Goal: Information Seeking & Learning: Learn about a topic

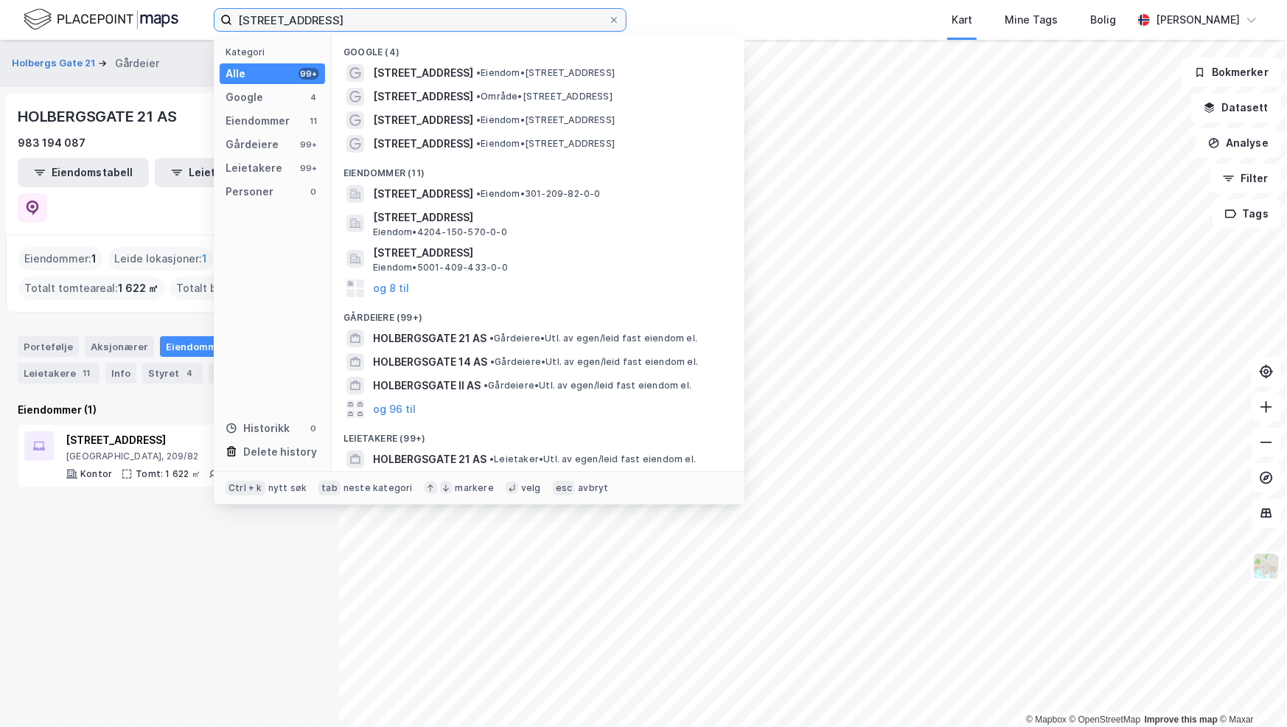
drag, startPoint x: 150, startPoint y: 15, endPoint x: 19, endPoint y: 13, distance: 131.3
click at [19, 13] on div "[STREET_ADDRESS] Kategori Alle 99+ Google 4 Eiendommer 11 Gårdeiere 99+ Leietak…" at bounding box center [643, 20] width 1287 height 40
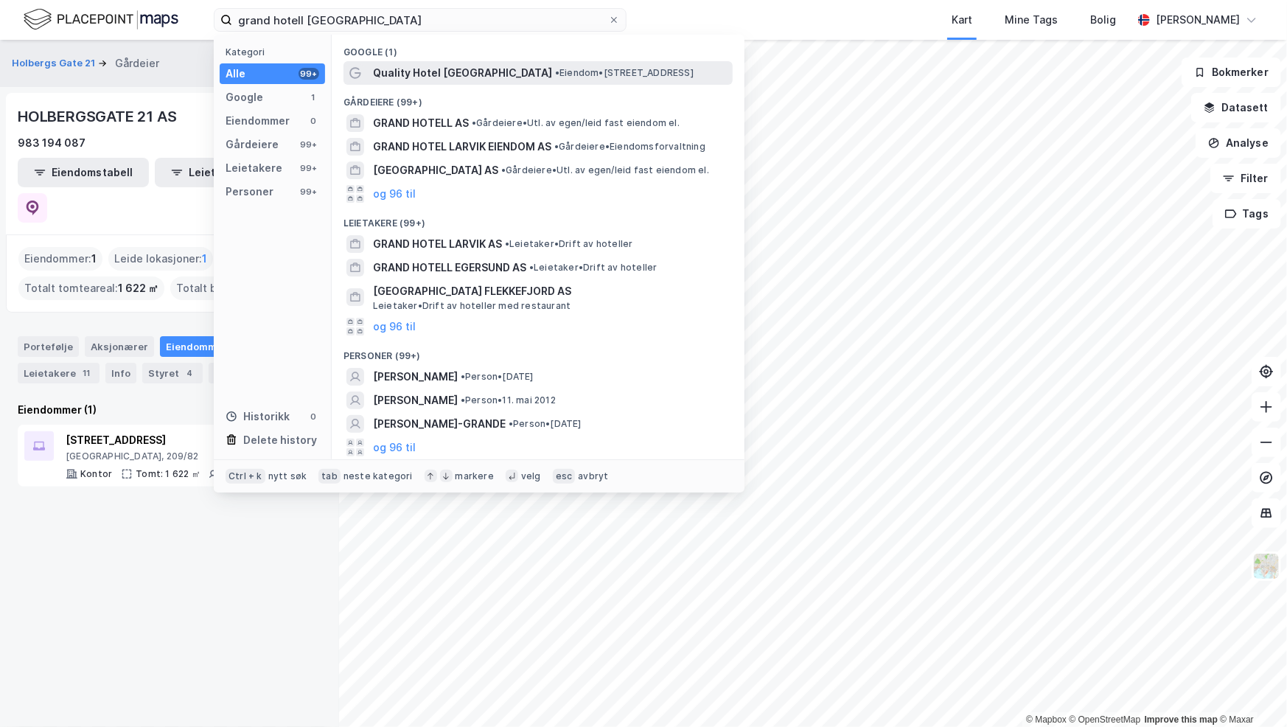
click at [499, 77] on span "Quality Hotel [GEOGRAPHIC_DATA]" at bounding box center [462, 73] width 179 height 18
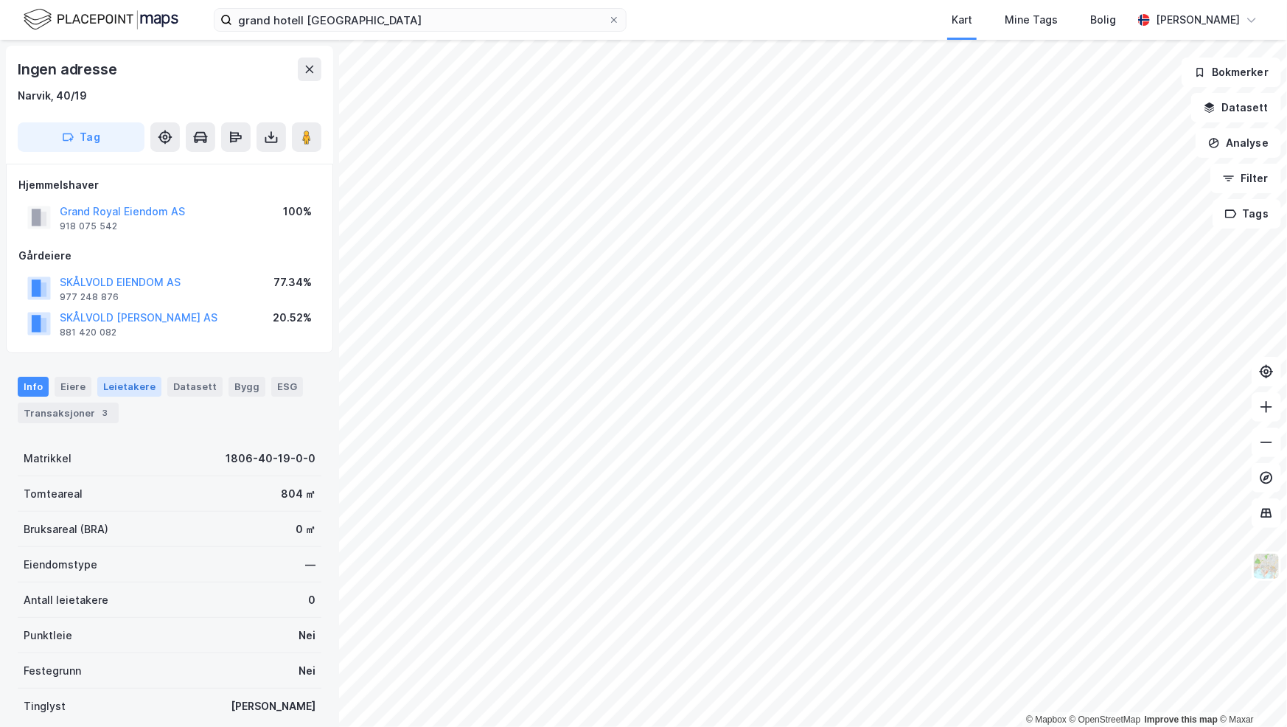
click at [121, 389] on div "Leietakere" at bounding box center [129, 386] width 64 height 19
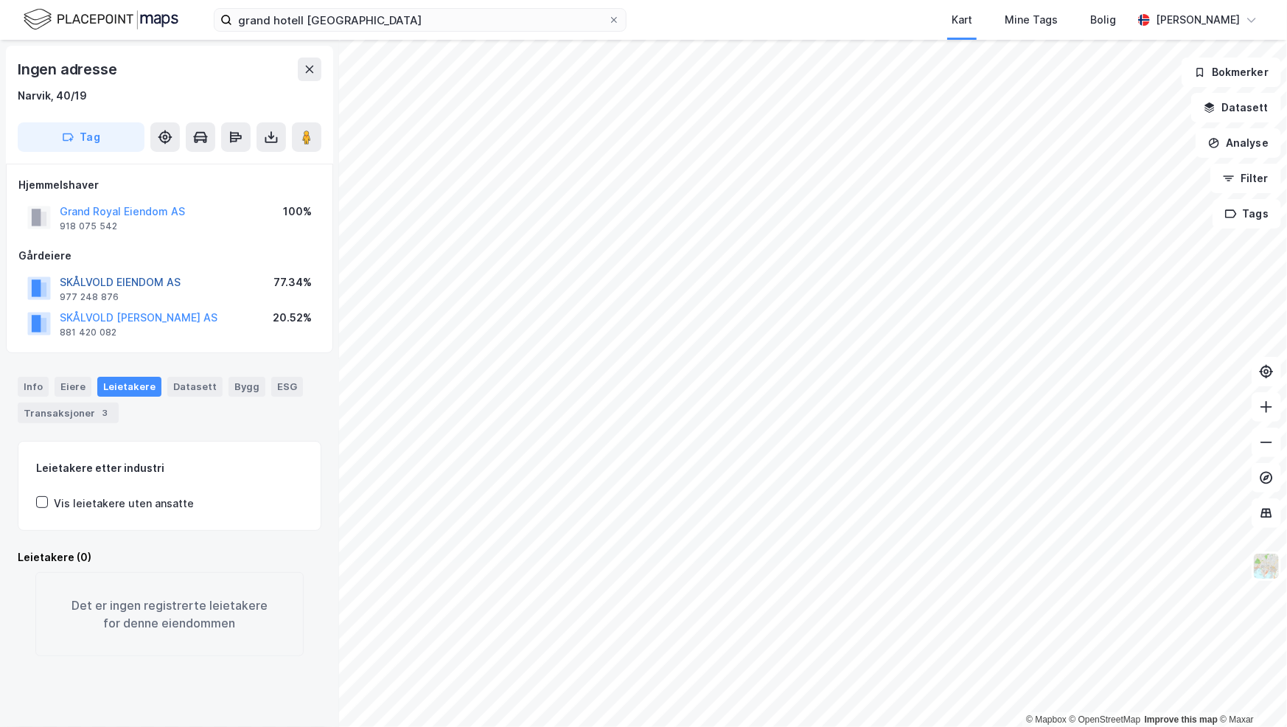
click at [0, 0] on button "SKÅLVOLD EIENDOM AS" at bounding box center [0, 0] width 0 height 0
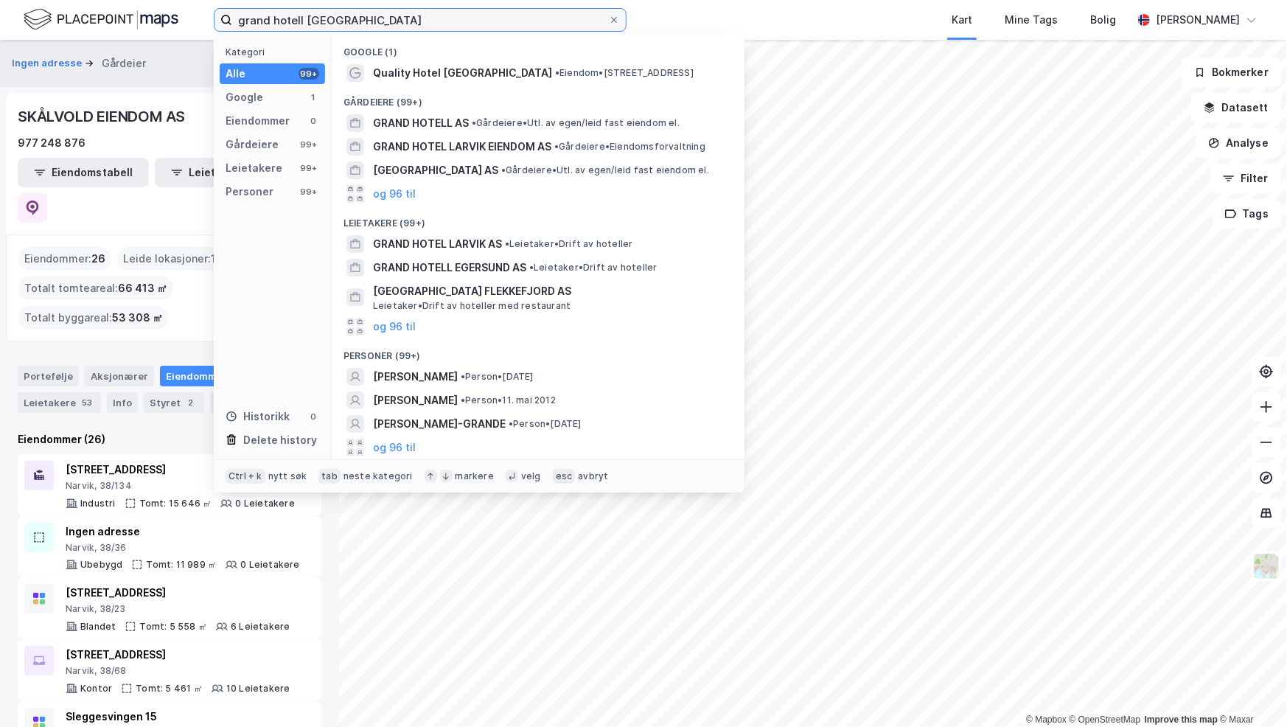
drag, startPoint x: 398, startPoint y: 13, endPoint x: -162, endPoint y: -29, distance: 561.9
click at [0, 0] on html "grand hotell narvik Kategori Alle 99+ Google 1 Eiendommer 0 Gårdeiere 99+ Leiet…" at bounding box center [643, 363] width 1287 height 727
type input "s"
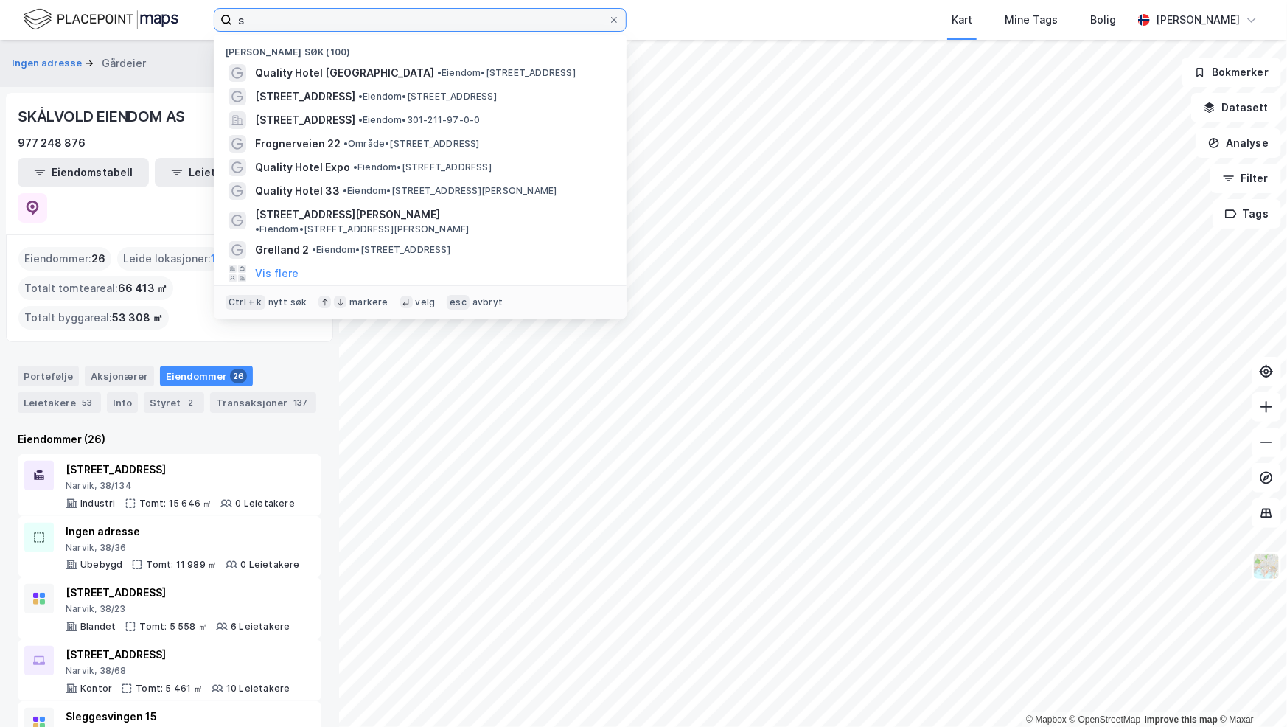
click at [316, 21] on input "s" at bounding box center [420, 20] width 376 height 22
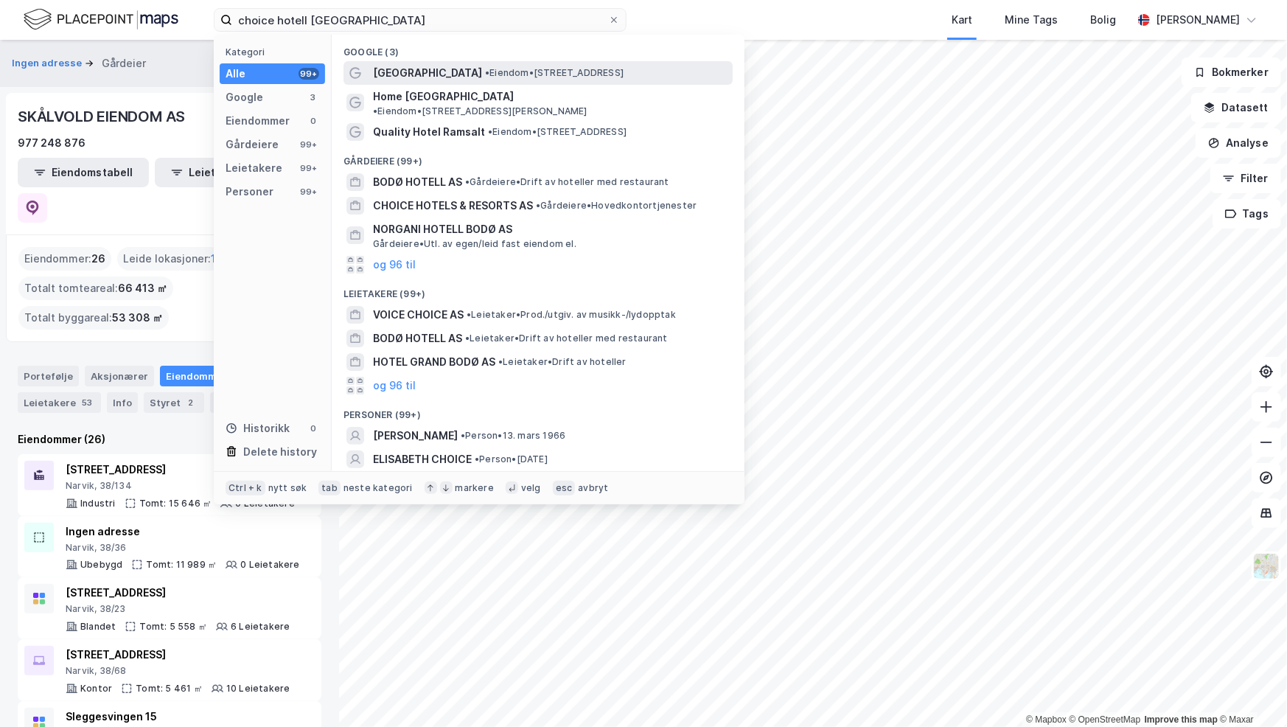
click at [435, 79] on span "[GEOGRAPHIC_DATA]" at bounding box center [427, 73] width 109 height 18
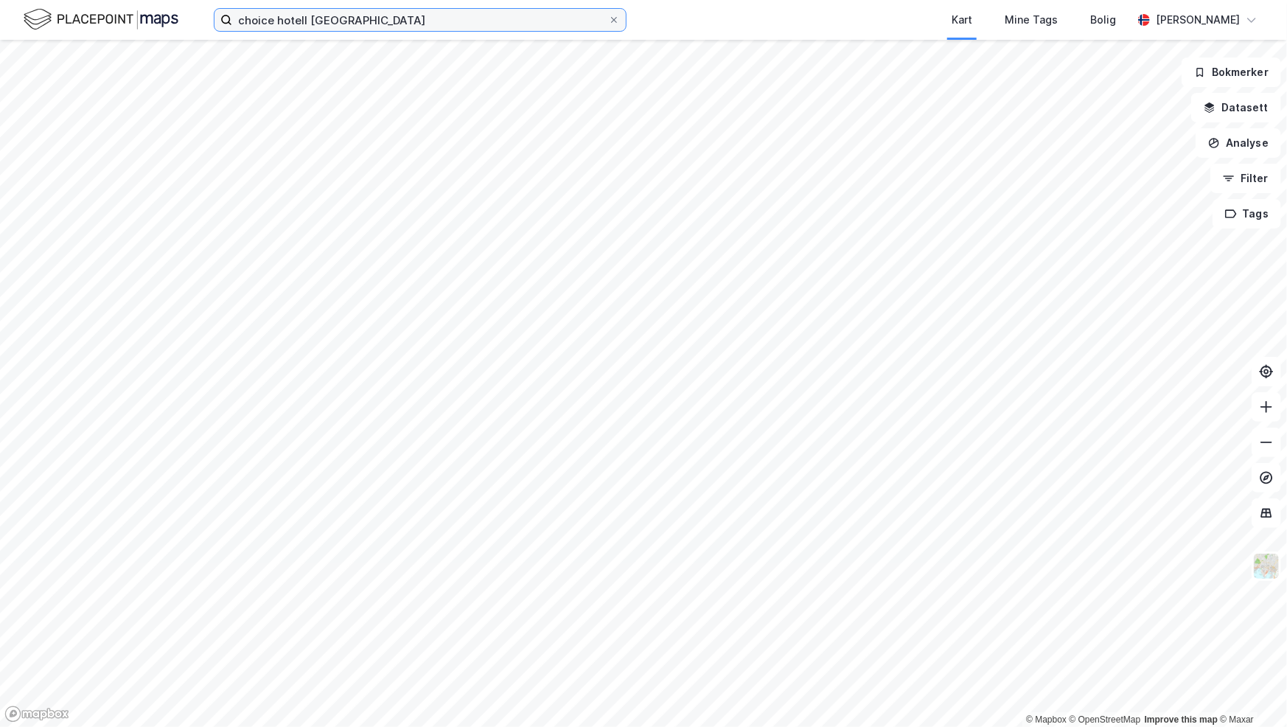
click at [349, 27] on input "choice hotell [GEOGRAPHIC_DATA]" at bounding box center [420, 20] width 376 height 22
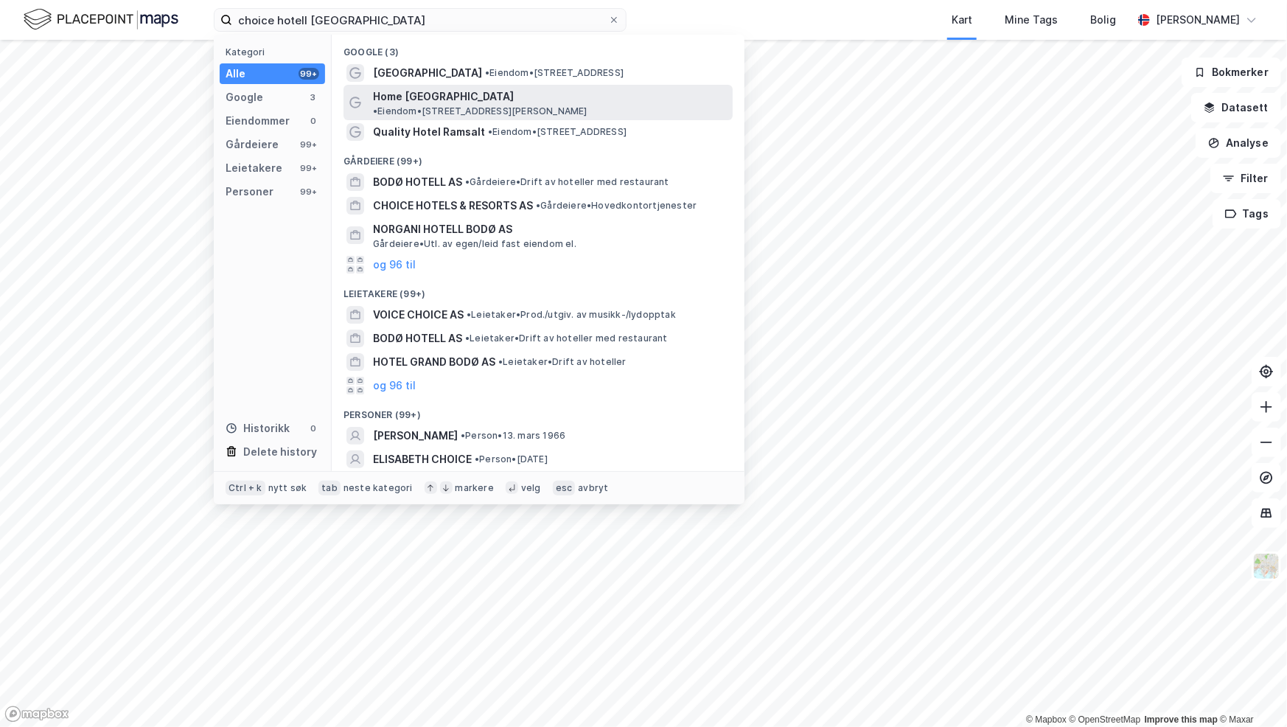
click at [460, 95] on span "Home [GEOGRAPHIC_DATA]" at bounding box center [443, 97] width 141 height 18
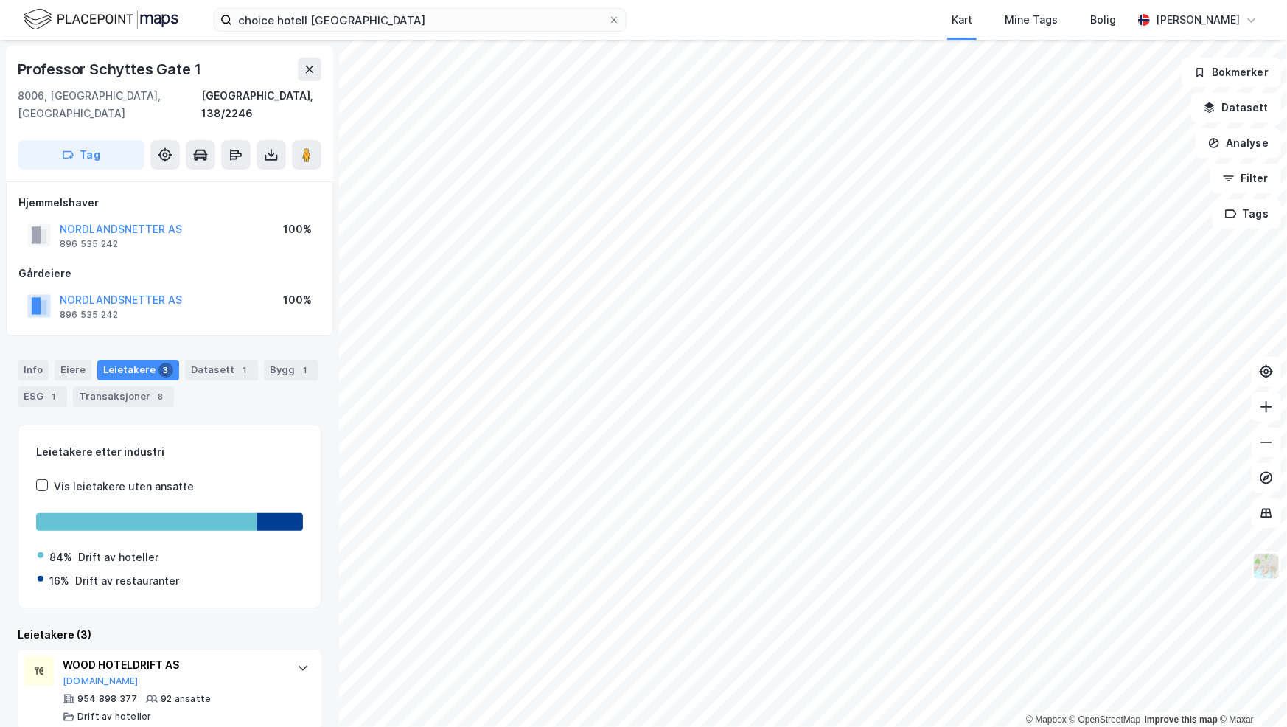
click at [114, 360] on div "Leietakere 3" at bounding box center [138, 370] width 82 height 21
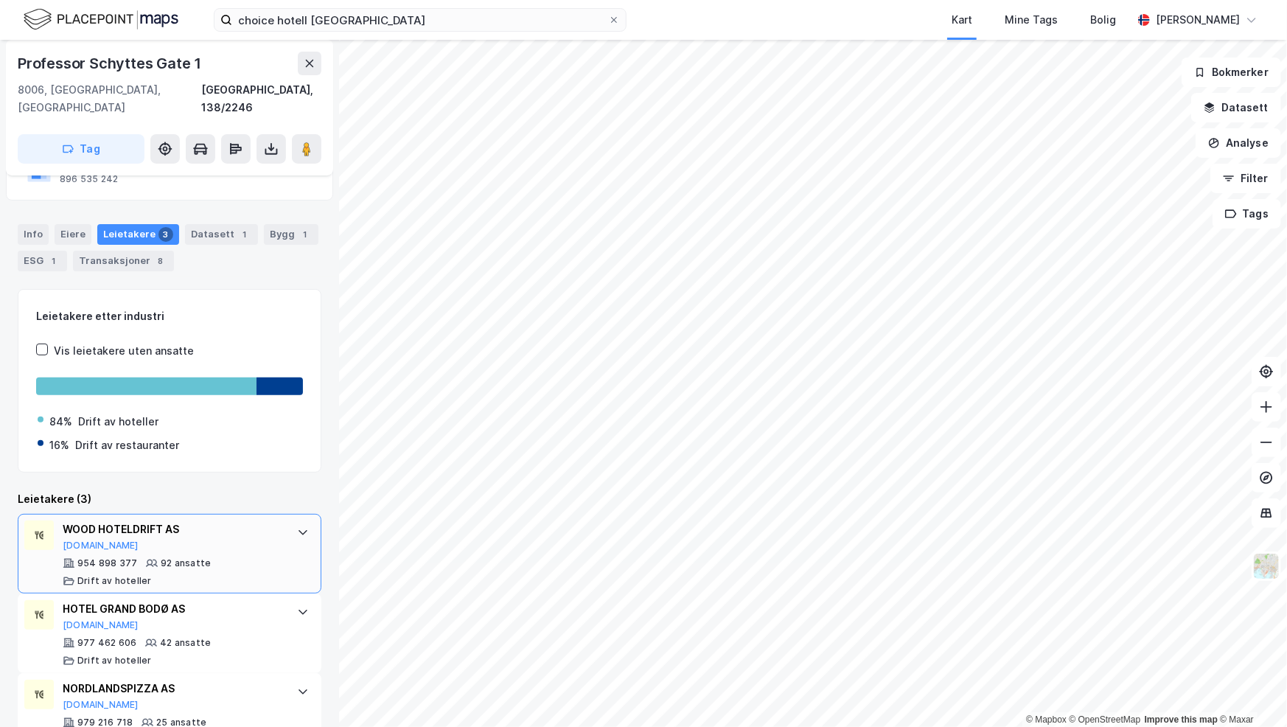
scroll to position [161, 0]
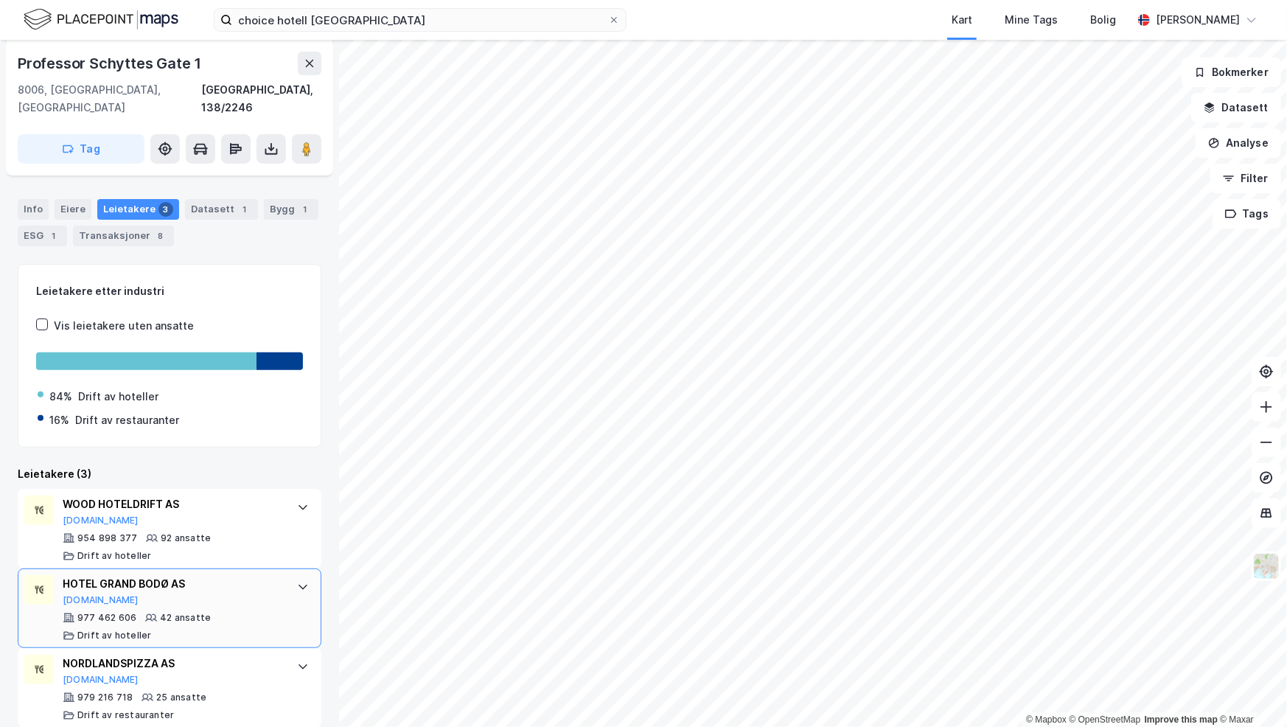
click at [153, 575] on div "HOTEL GRAND BODØ AS" at bounding box center [173, 584] width 220 height 18
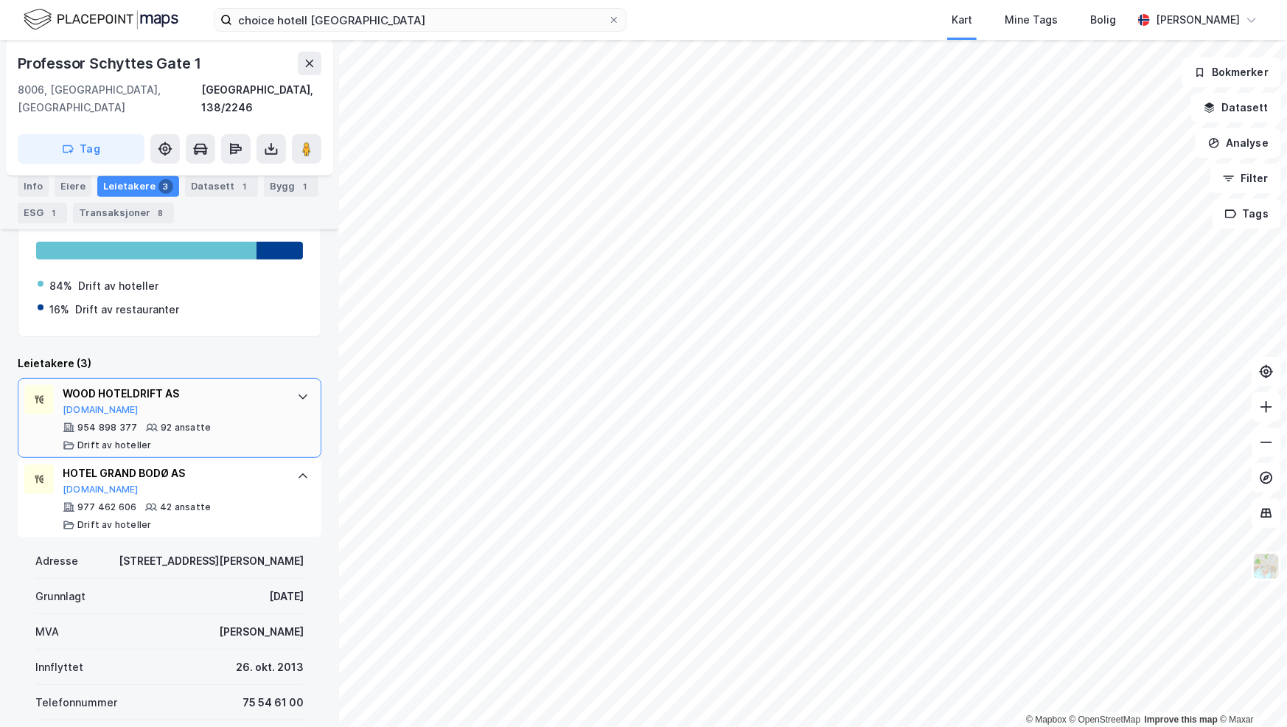
scroll to position [234, 0]
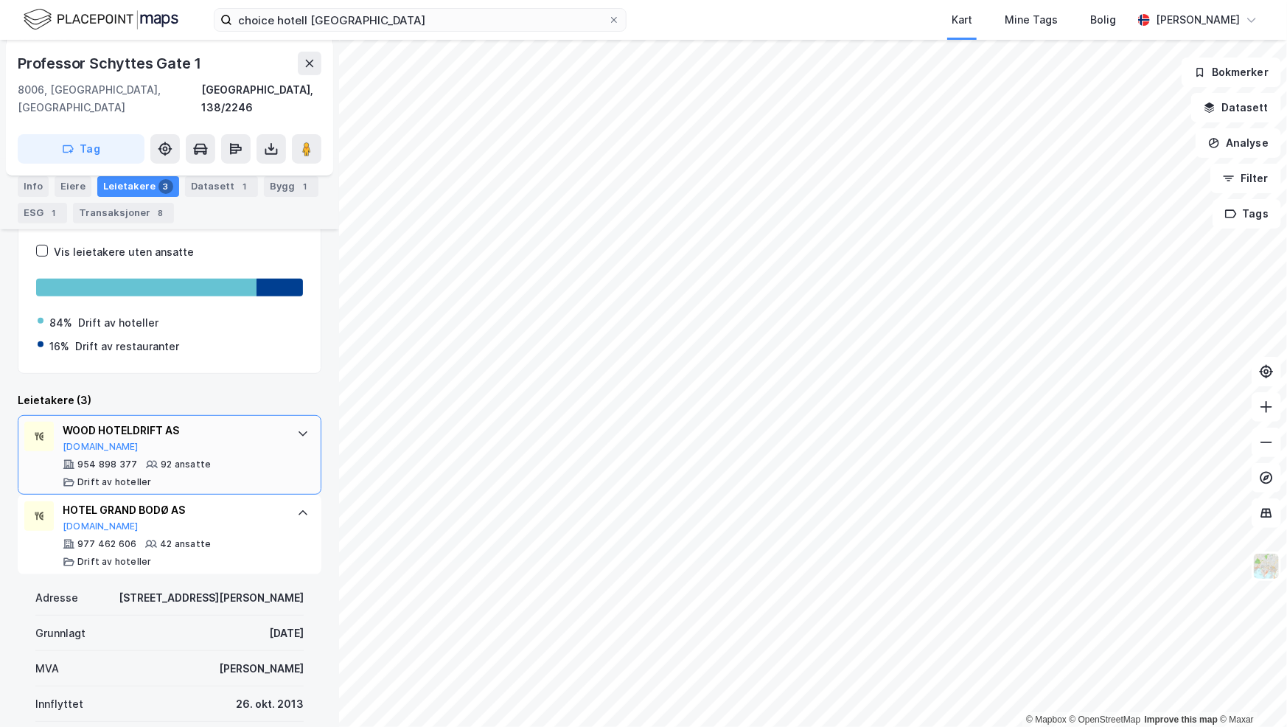
click at [145, 422] on div "WOOD HOTELDRIFT AS" at bounding box center [173, 431] width 220 height 18
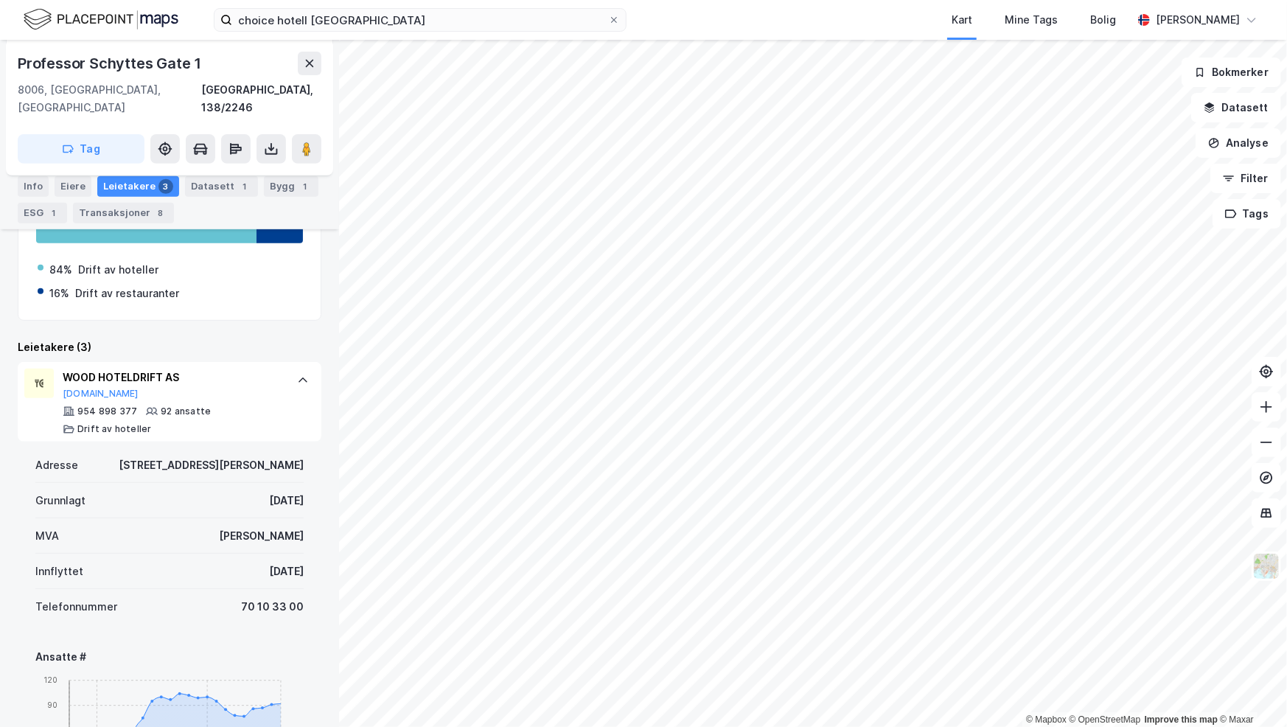
scroll to position [308, 0]
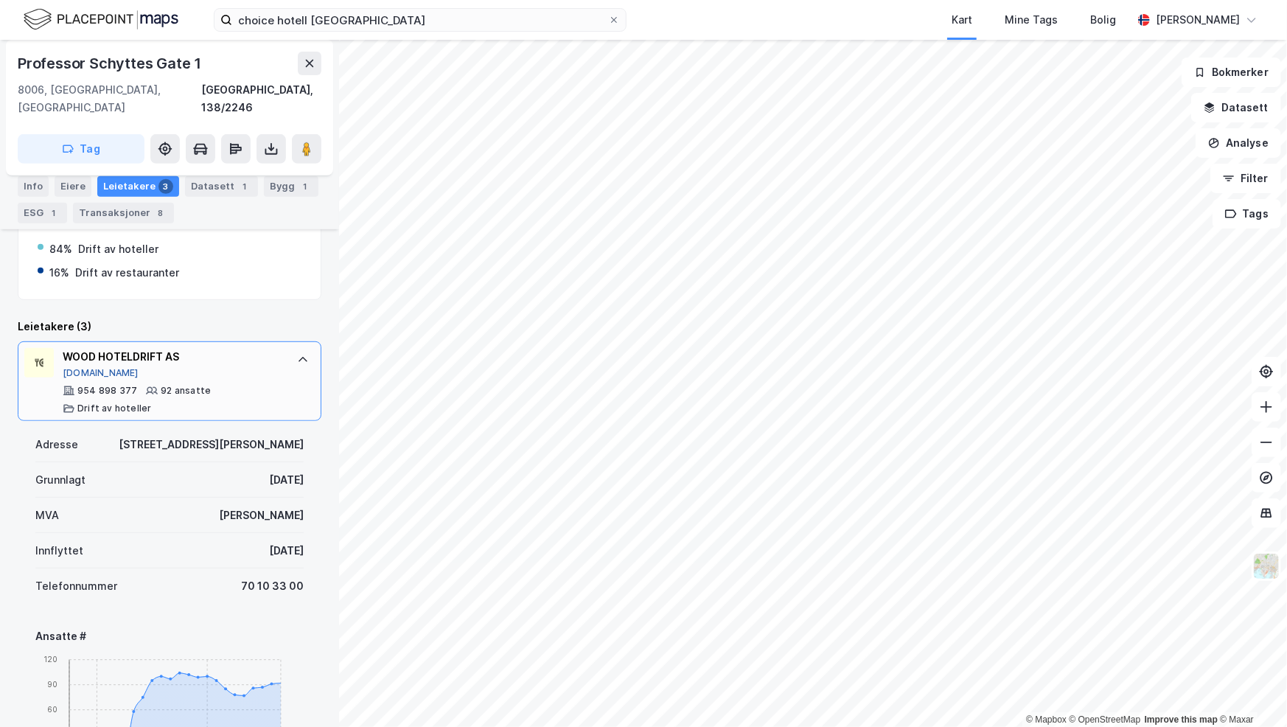
click at [77, 367] on button "[DOMAIN_NAME]" at bounding box center [101, 373] width 76 height 12
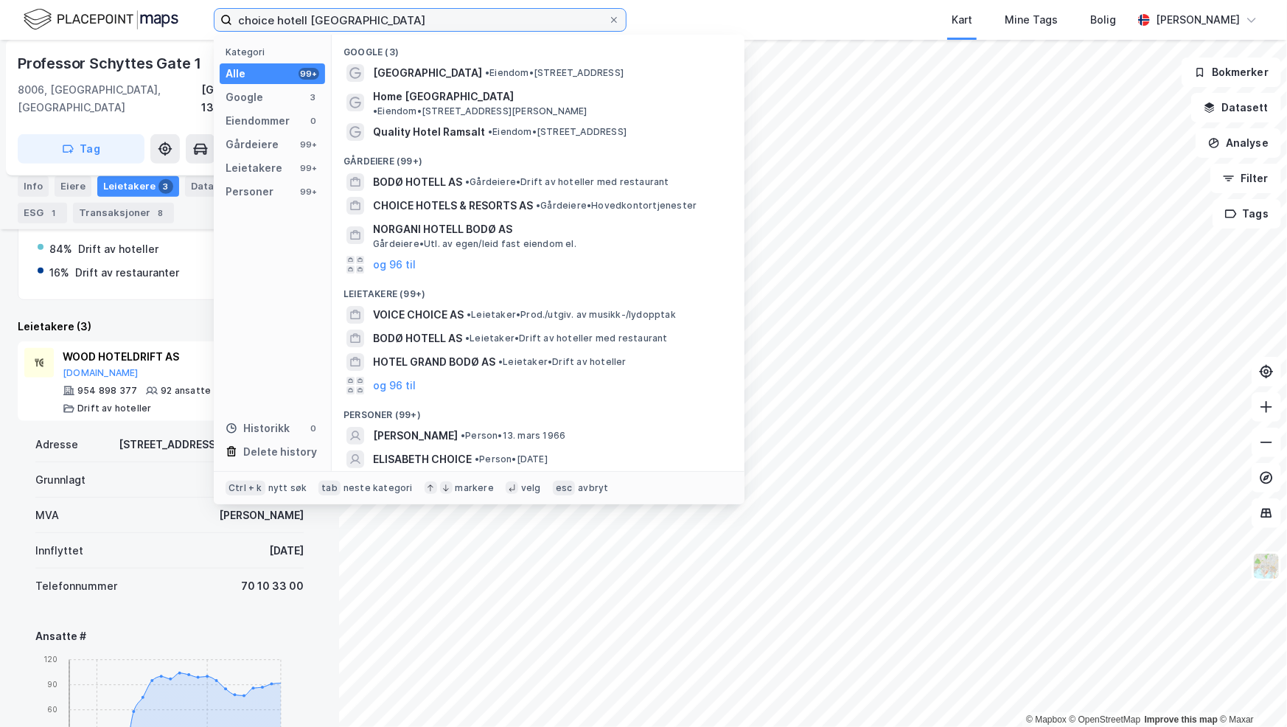
drag, startPoint x: 372, startPoint y: 21, endPoint x: 307, endPoint y: 16, distance: 65.1
click at [307, 16] on input "choice hotell [GEOGRAPHIC_DATA]" at bounding box center [420, 20] width 376 height 22
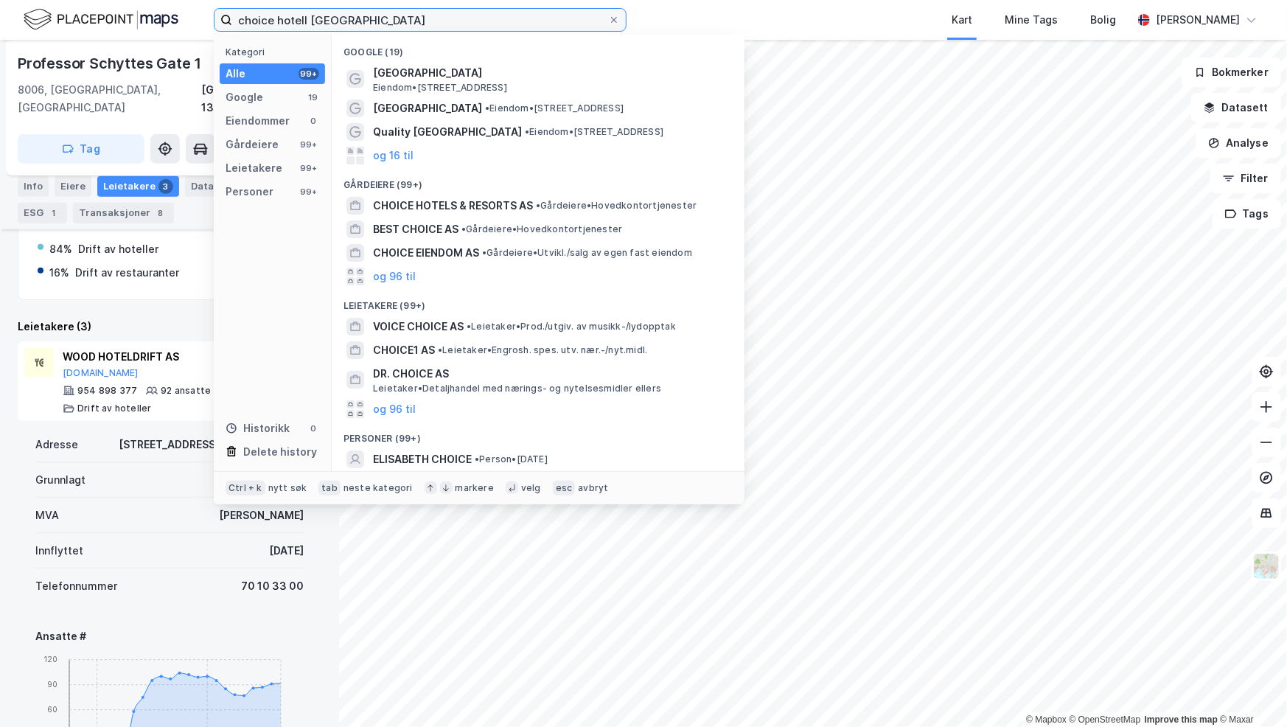
type input "choice hotell [GEOGRAPHIC_DATA]"
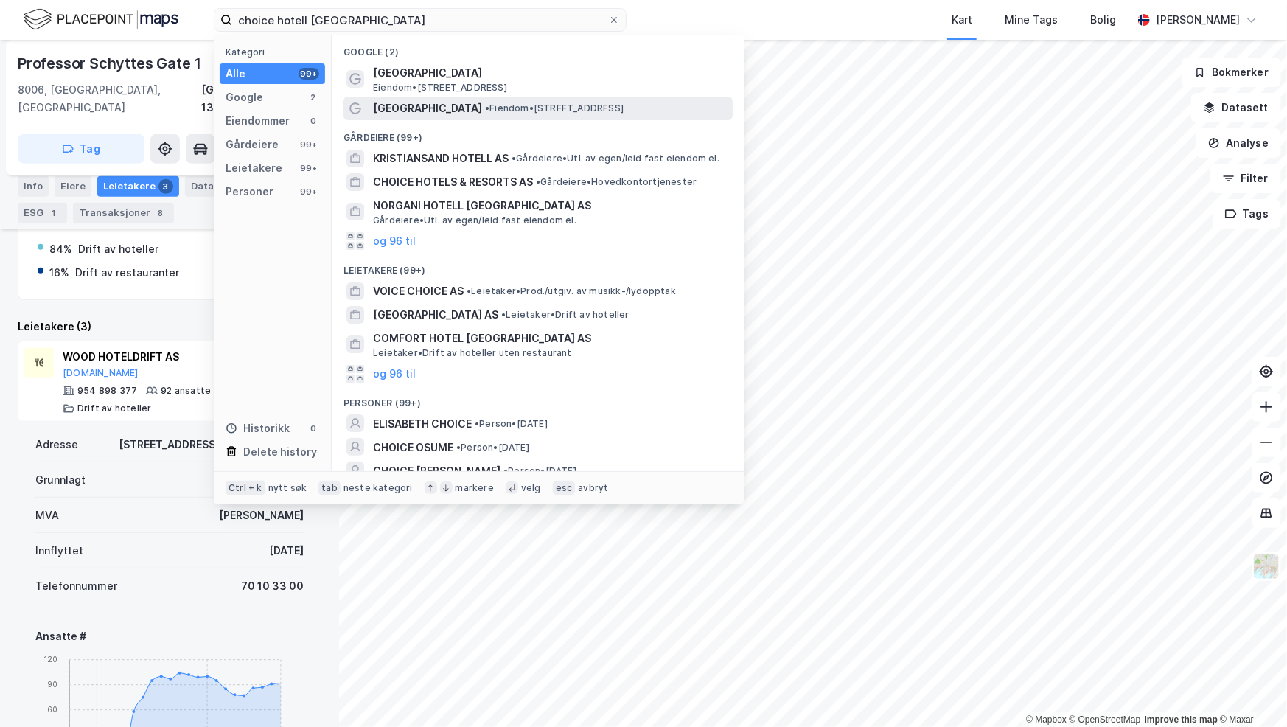
click at [498, 111] on span "• Eiendom • [STREET_ADDRESS]" at bounding box center [554, 108] width 139 height 12
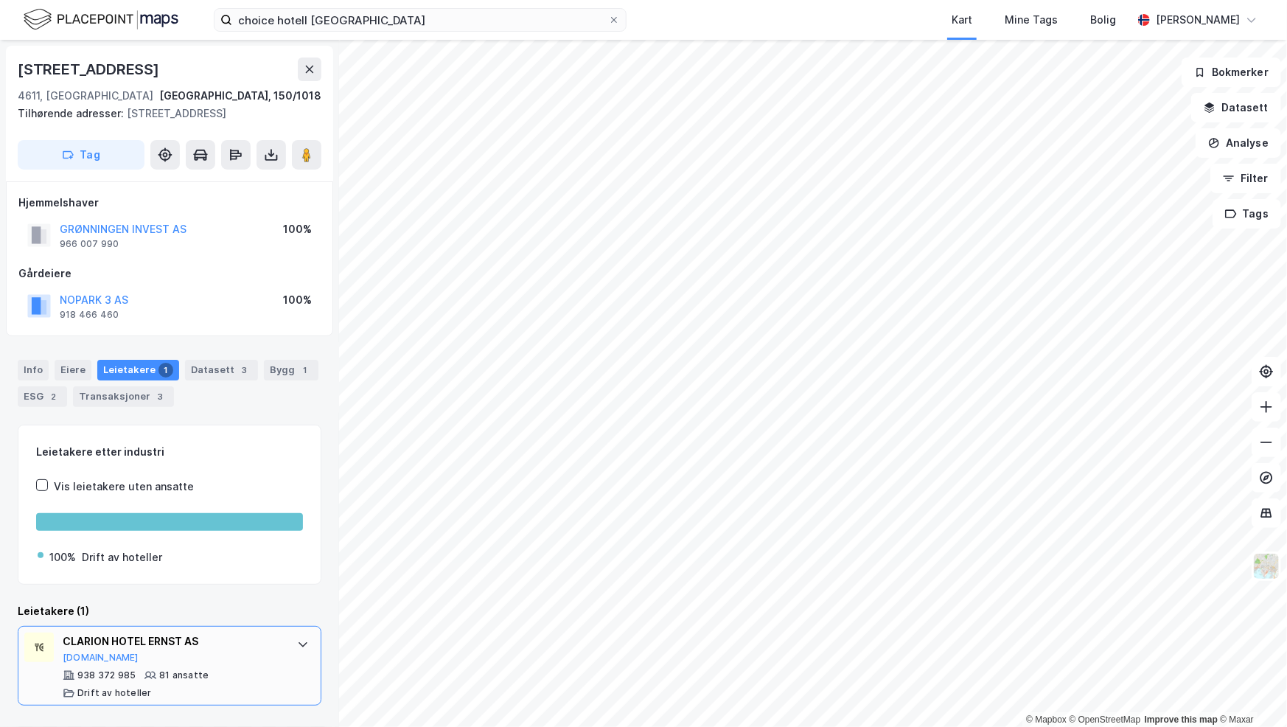
click at [148, 639] on div "CLARION HOTEL ERNST AS" at bounding box center [173, 642] width 220 height 18
click at [84, 656] on button "[DOMAIN_NAME]" at bounding box center [101, 658] width 76 height 12
